Goal: Answer question/provide support

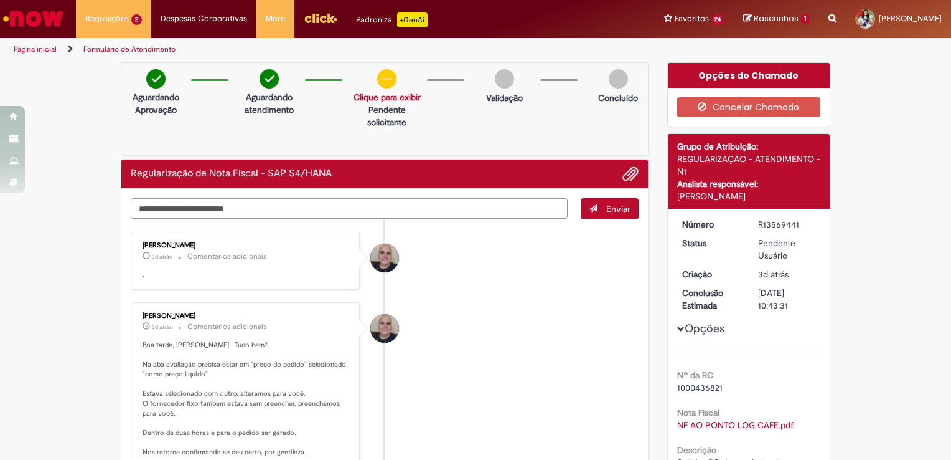
click at [276, 205] on textarea "Digite sua mensagem aqui..." at bounding box center [349, 208] width 437 height 21
type textarea "*"
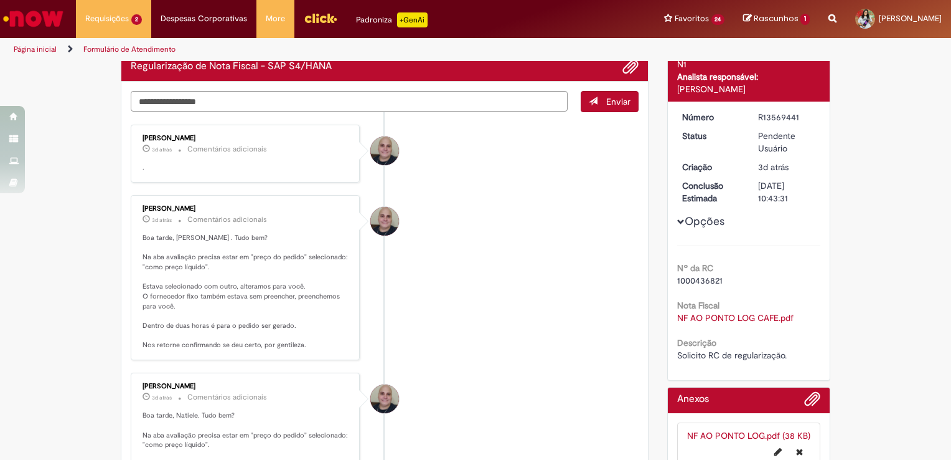
scroll to position [37, 0]
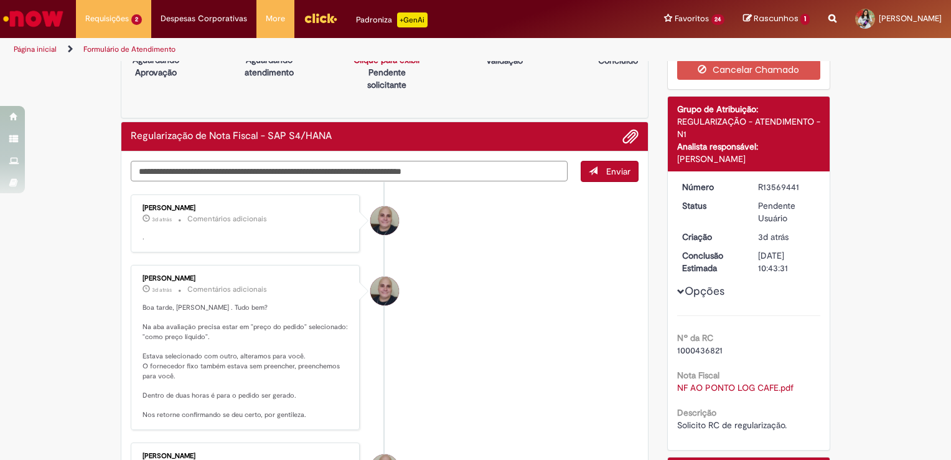
type textarea "**********"
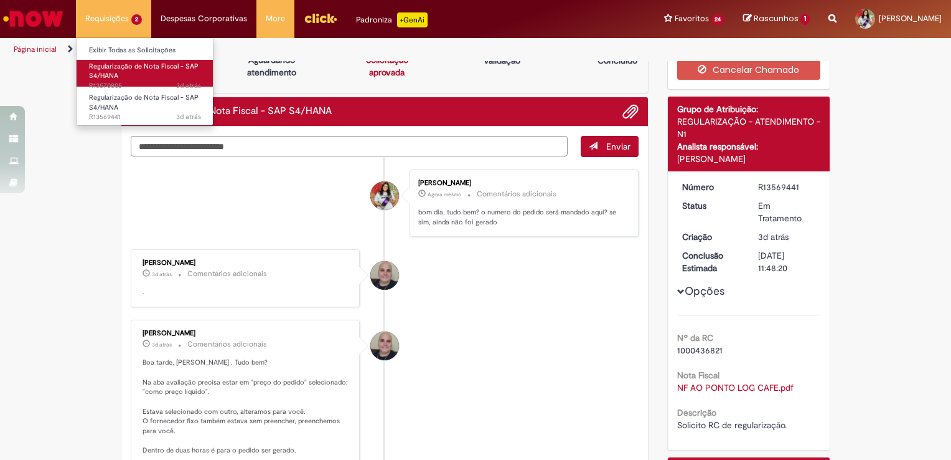
click at [121, 73] on link "Regularização de Nota Fiscal - SAP S4/HANA 3d atrás 3 dias atrás R13570805" at bounding box center [145, 73] width 137 height 27
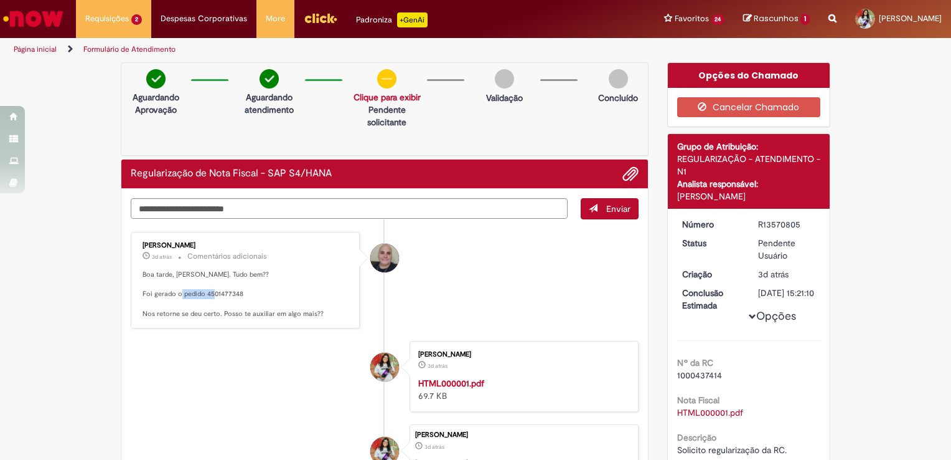
drag, startPoint x: 239, startPoint y: 291, endPoint x: 202, endPoint y: 295, distance: 37.5
click at [202, 295] on p "Boa tarde, [PERSON_NAME]. Tudo bem?? Foi gerado o pedido 4501477348 Nos retorne…" at bounding box center [246, 294] width 207 height 49
copy p "4501477348"
click at [284, 210] on textarea "Digite sua mensagem aqui..." at bounding box center [349, 208] width 437 height 21
type textarea "*"
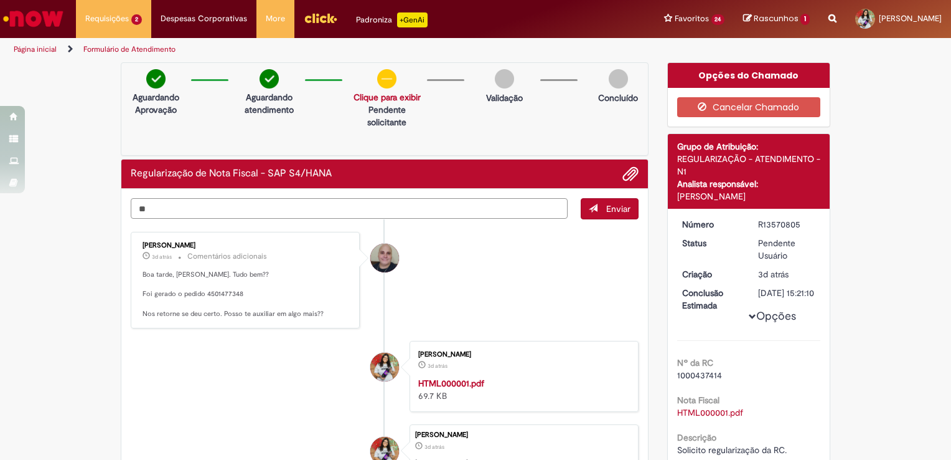
type textarea "*"
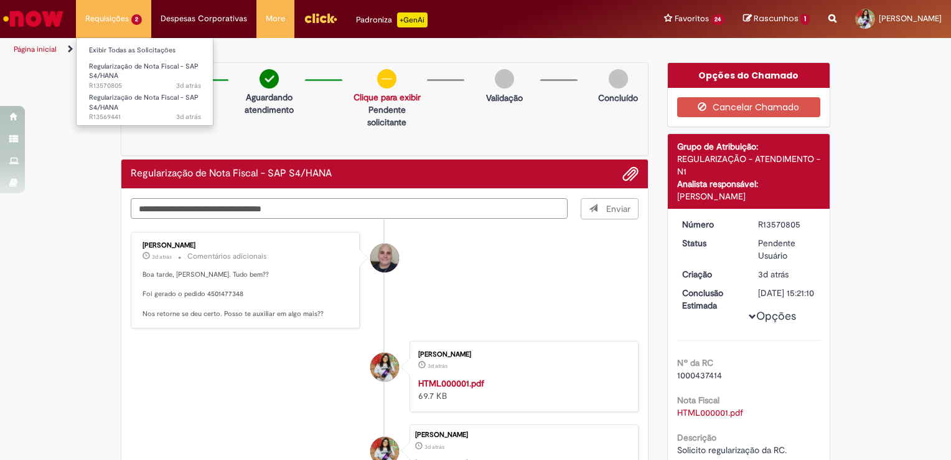
type textarea "**********"
